Goal: Go to known website: Go to known website

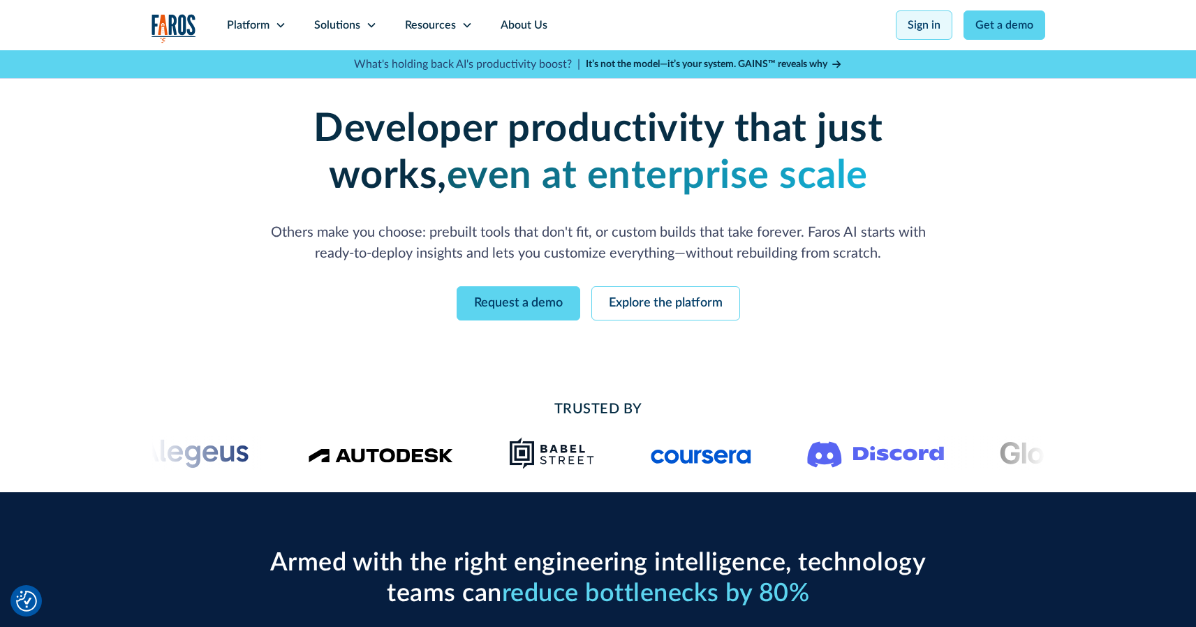
click at [929, 34] on link "Sign in" at bounding box center [924, 24] width 57 height 29
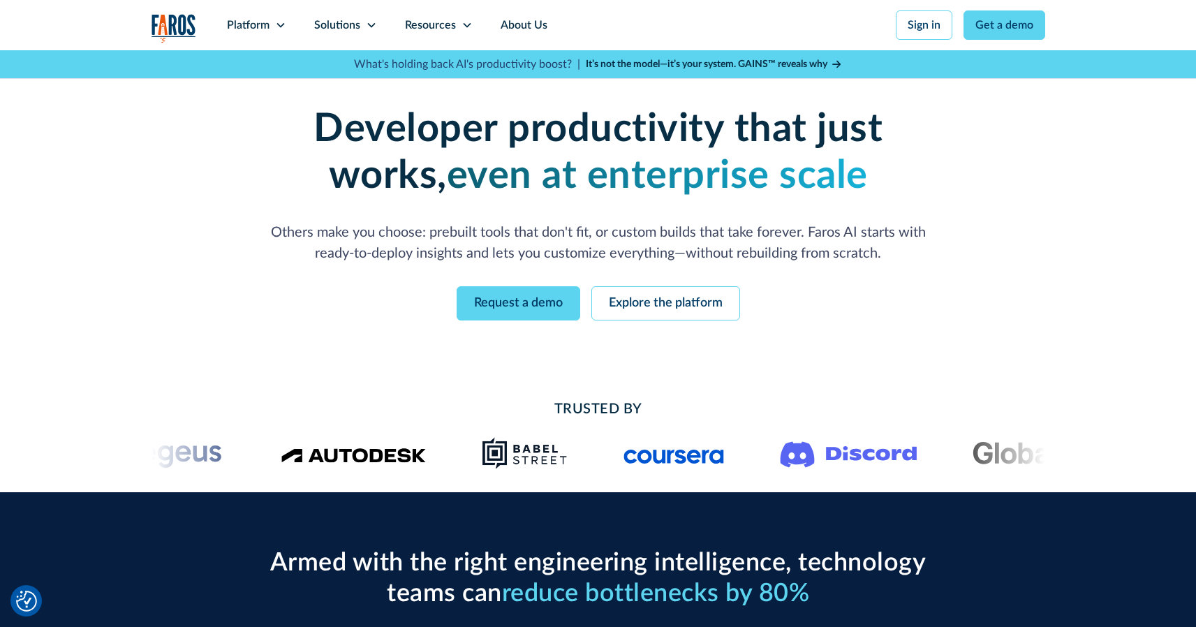
click at [896, 40] on nav "Platform Unlock engineering productivity at scale. Stay ahead with products des…" at bounding box center [629, 25] width 832 height 50
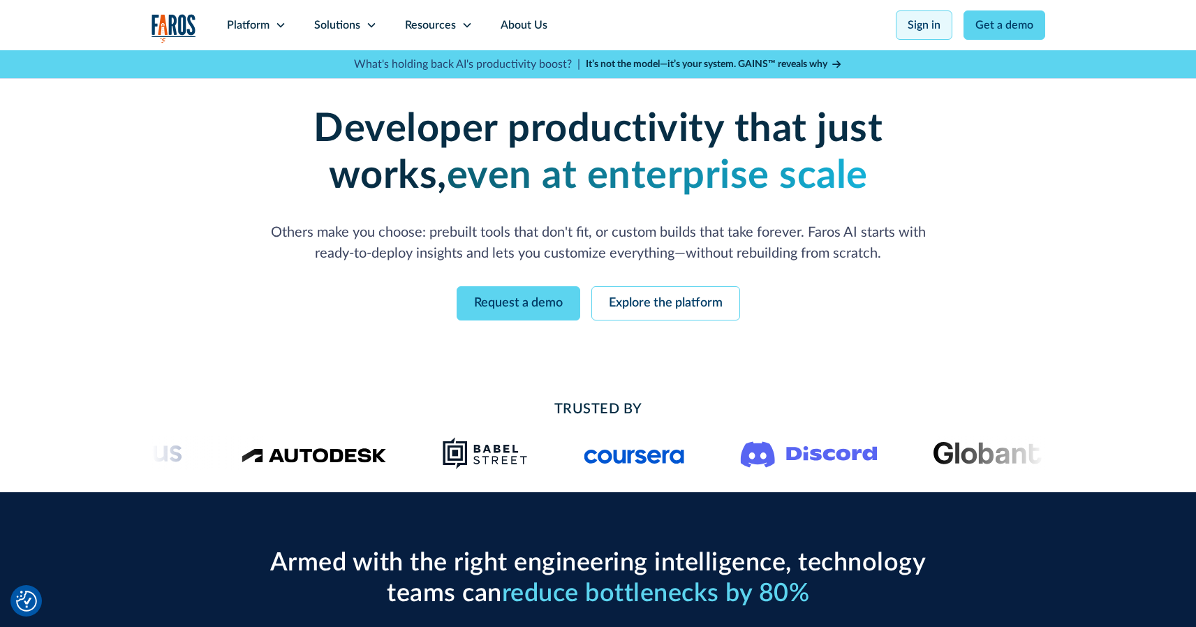
click at [914, 22] on link "Sign in" at bounding box center [924, 24] width 57 height 29
